Goal: Find contact information: Find contact information

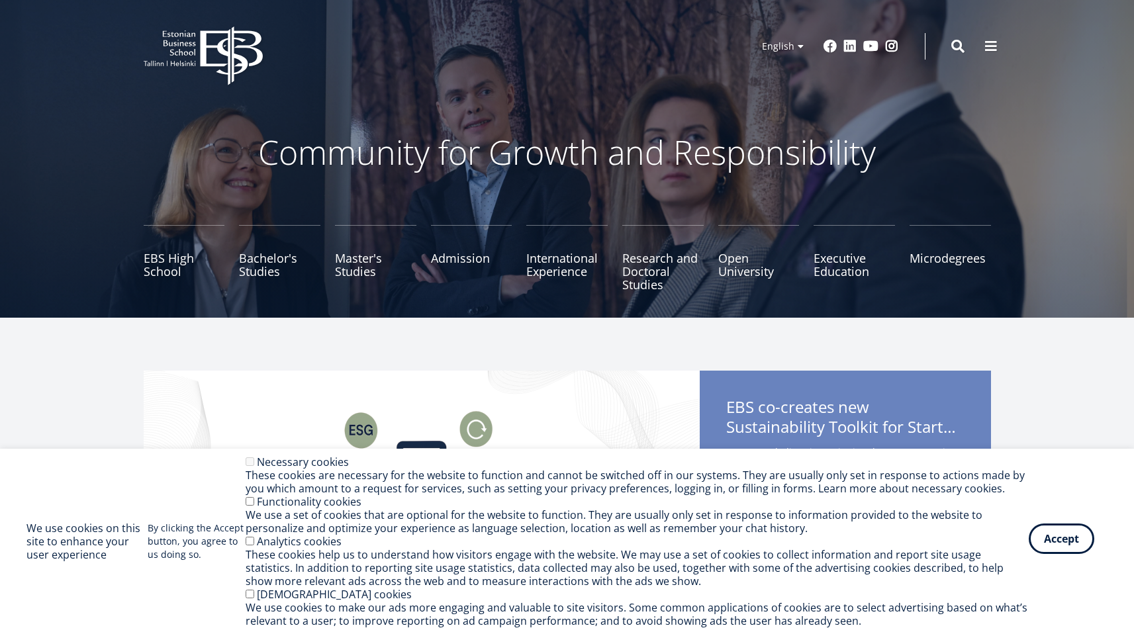
click at [1061, 544] on button "Accept" at bounding box center [1062, 539] width 66 height 30
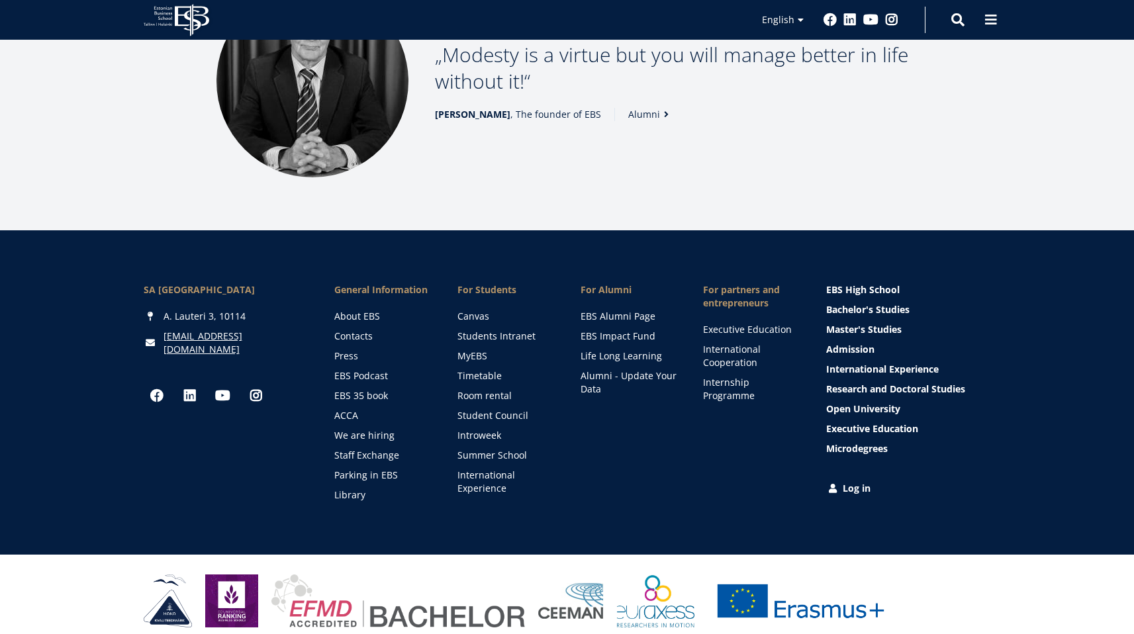
scroll to position [1769, 0]
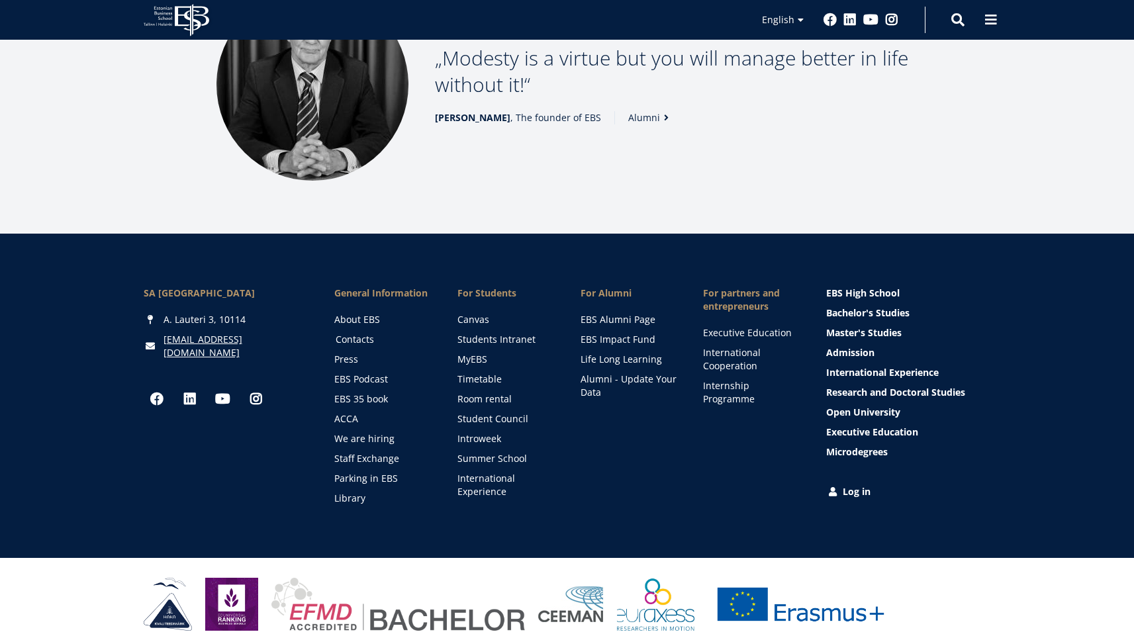
click at [355, 333] on link "Contacts" at bounding box center [384, 339] width 97 height 13
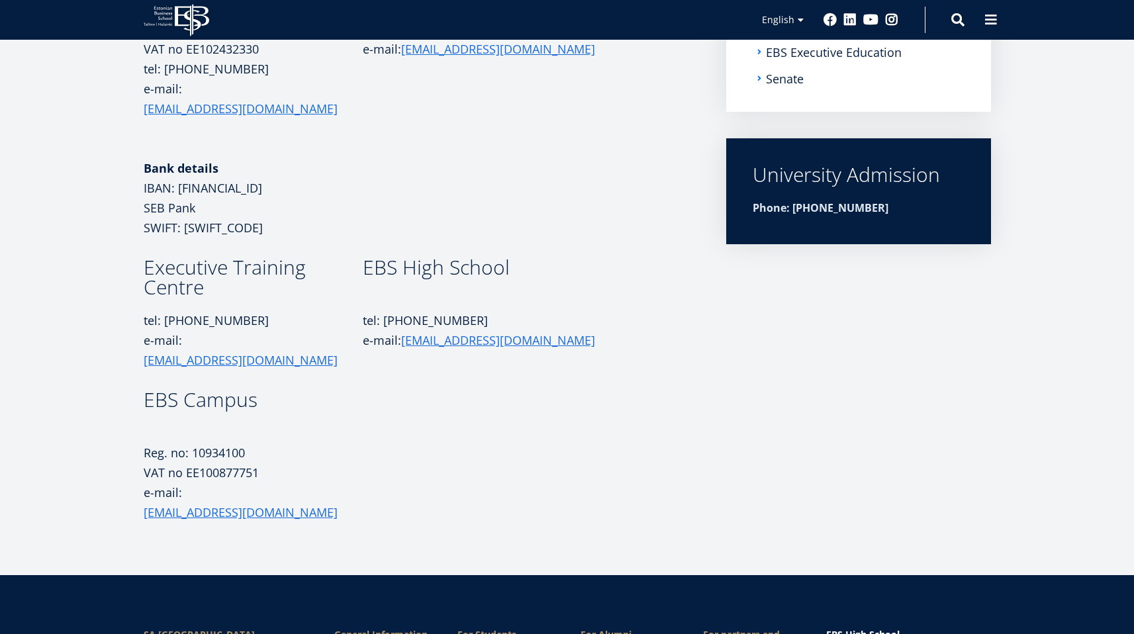
scroll to position [480, 0]
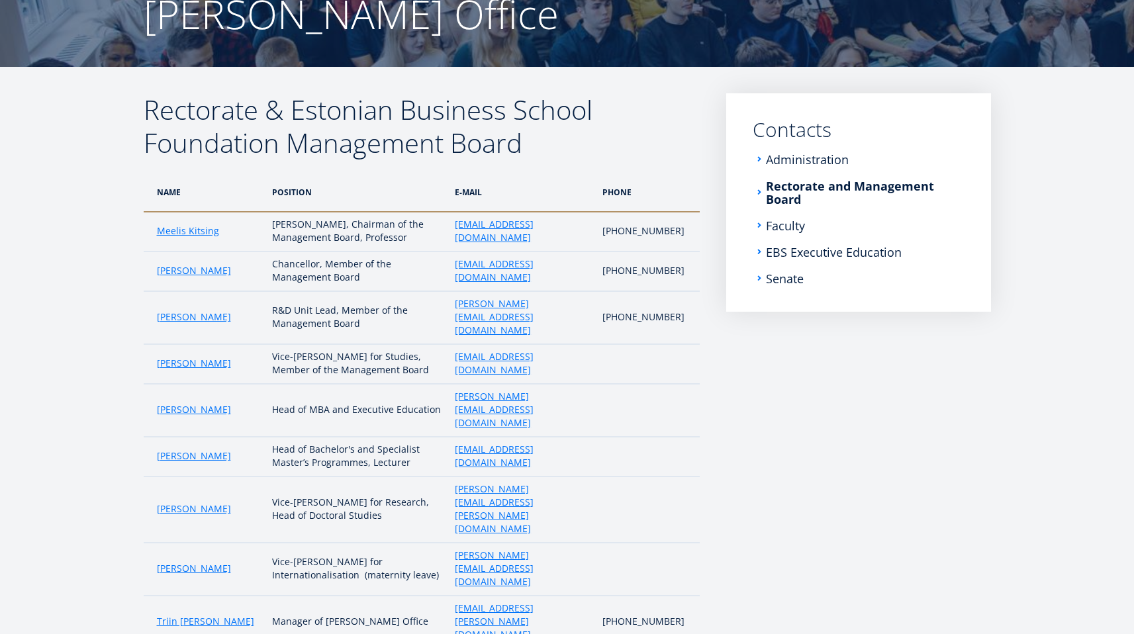
scroll to position [365, 0]
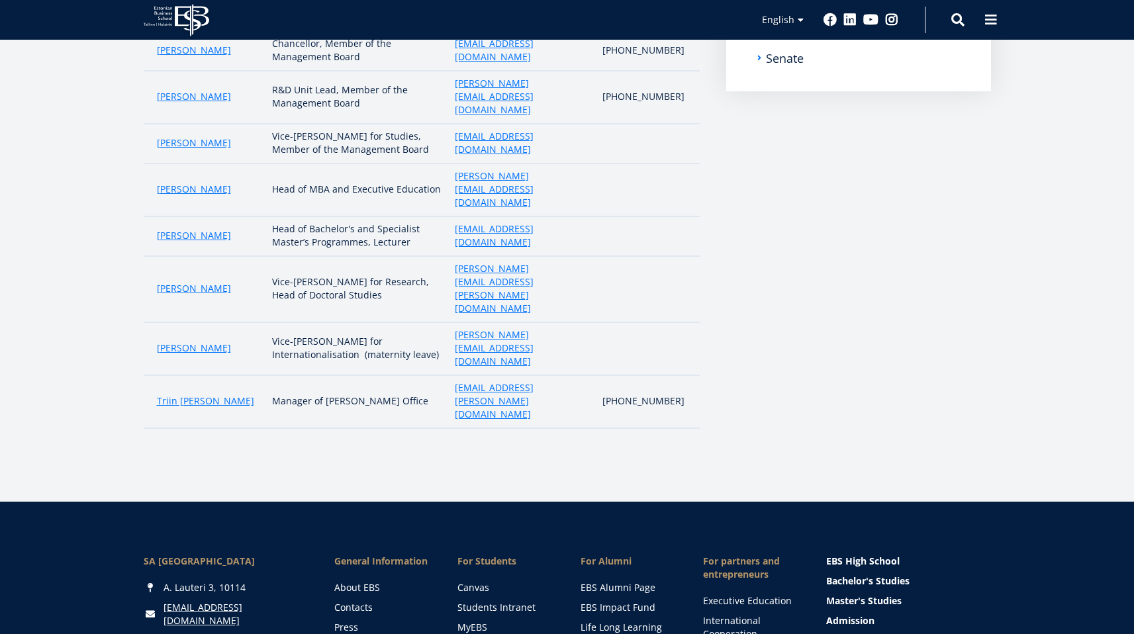
click at [673, 322] on td at bounding box center [647, 348] width 103 height 53
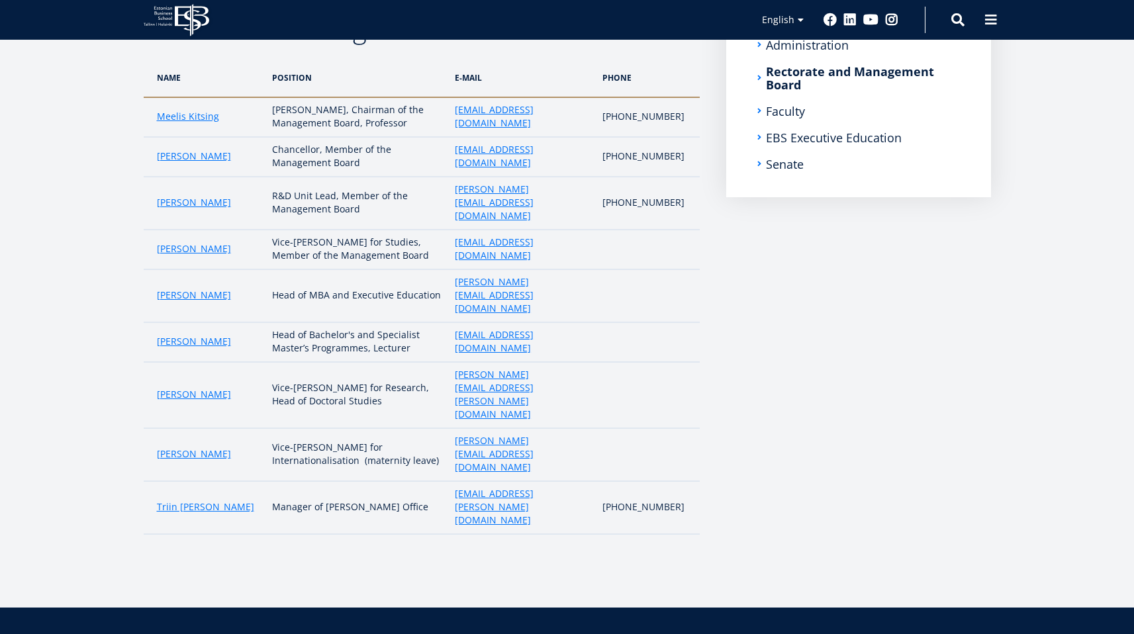
scroll to position [259, 0]
